Goal: Browse casually

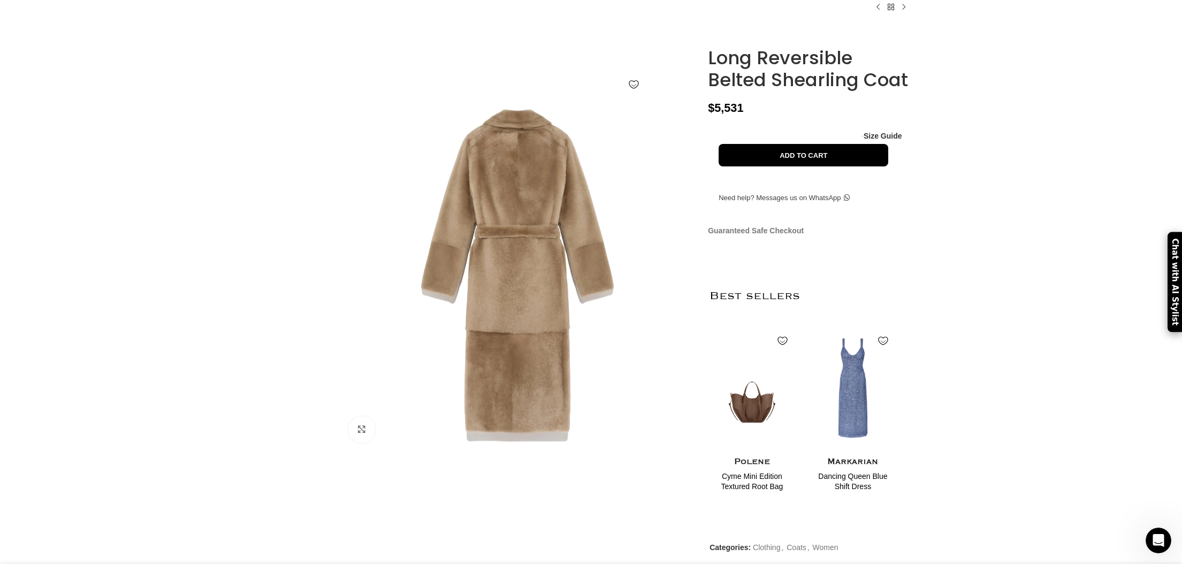
scroll to position [65, 0]
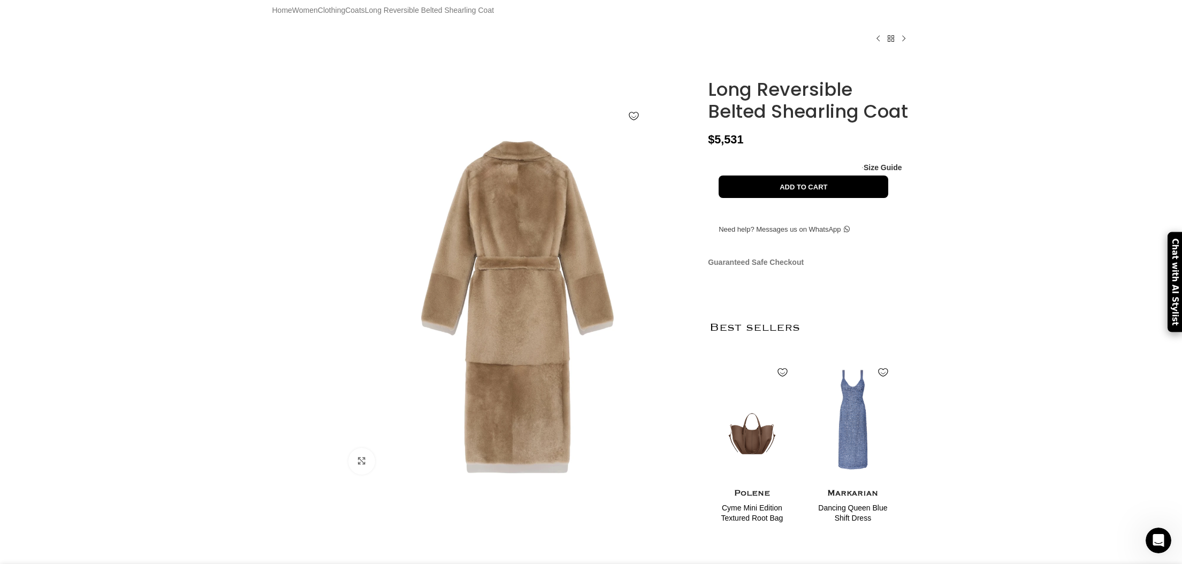
click at [522, 314] on img at bounding box center [517, 305] width 355 height 355
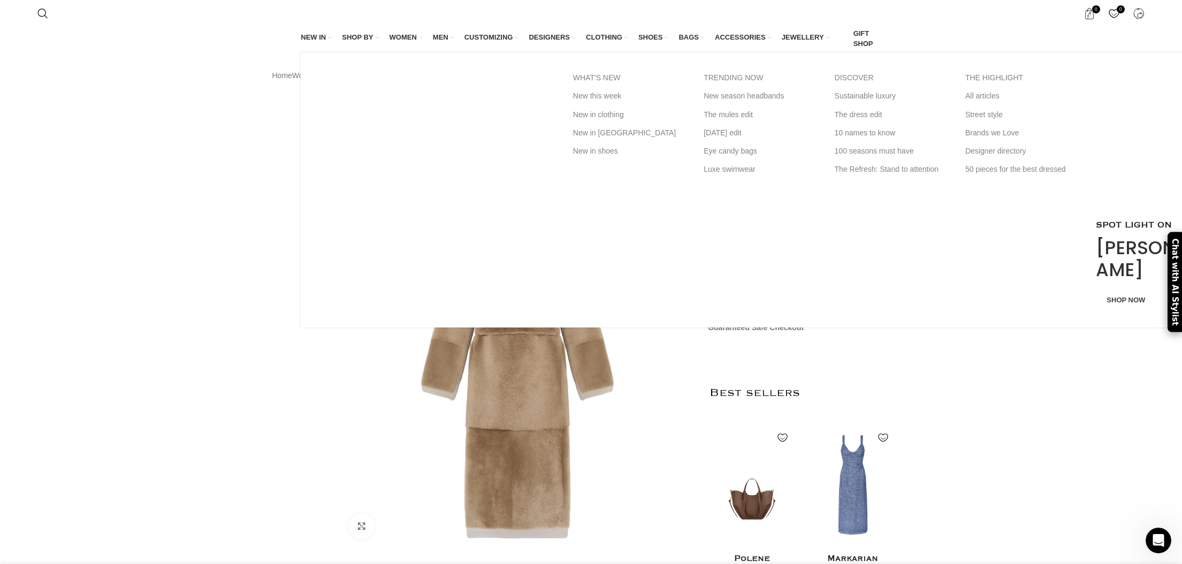
click at [315, 36] on span "NEW IN" at bounding box center [313, 38] width 25 height 10
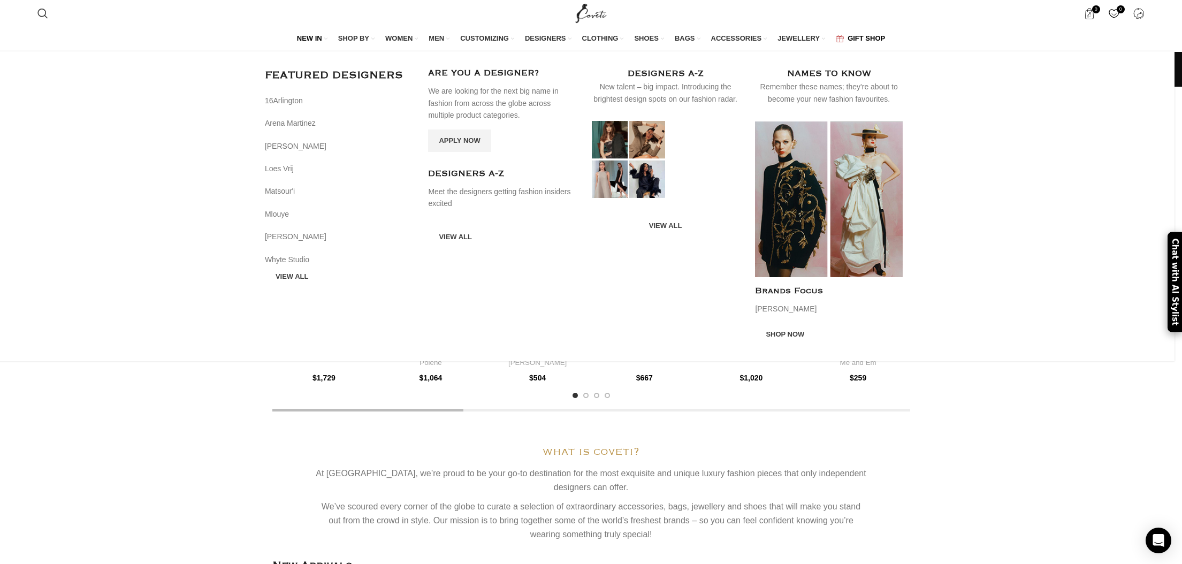
click at [472, 170] on link "Infobox link" at bounding box center [502, 189] width 148 height 42
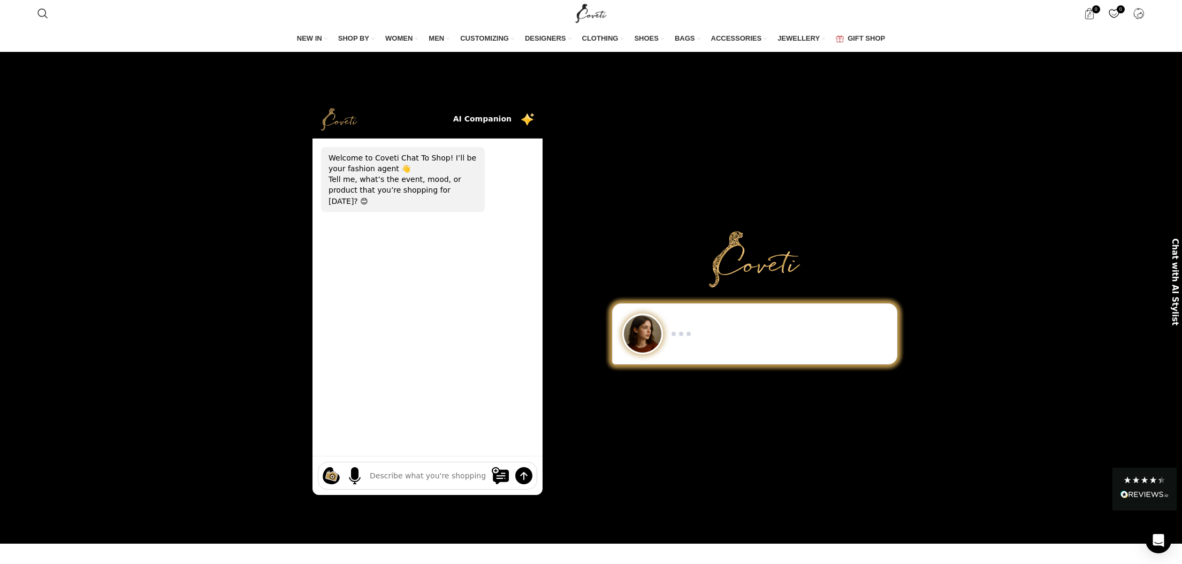
scroll to position [282, 0]
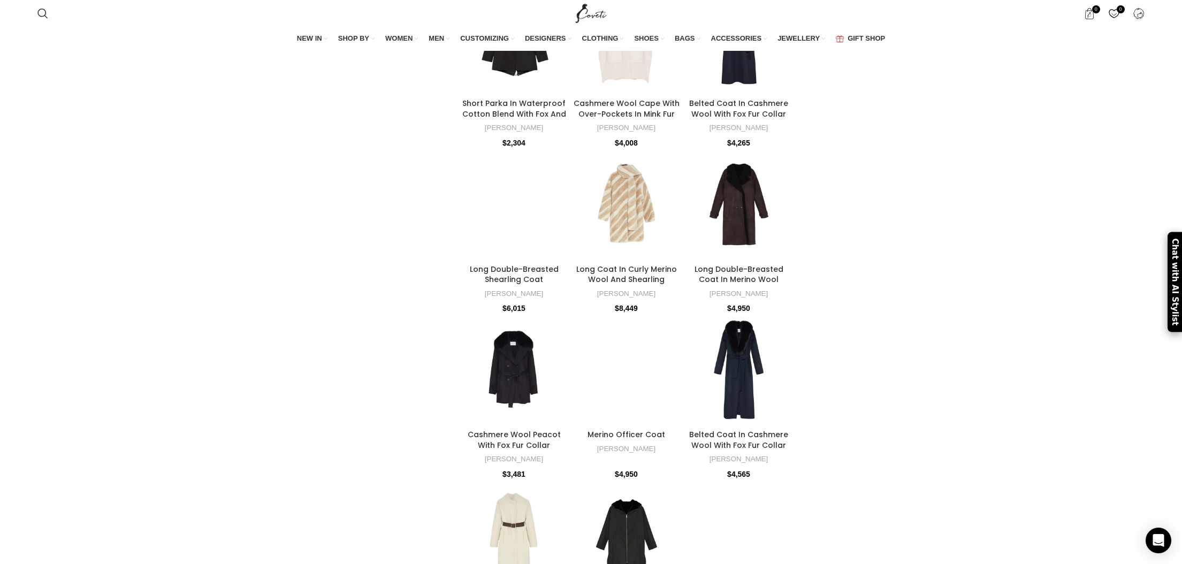
scroll to position [2662, 0]
